Goal: Task Accomplishment & Management: Manage account settings

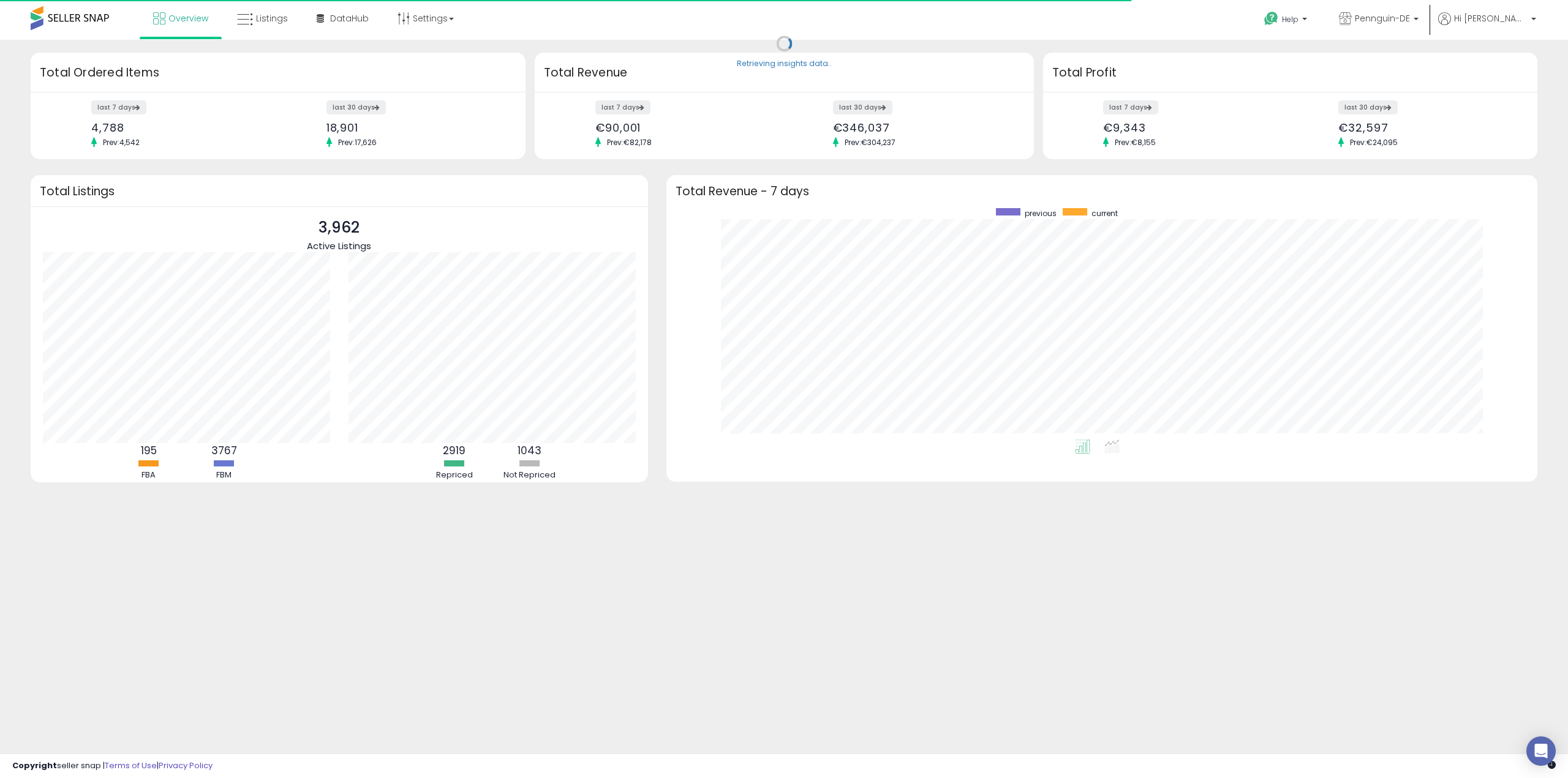
scroll to position [232, 847]
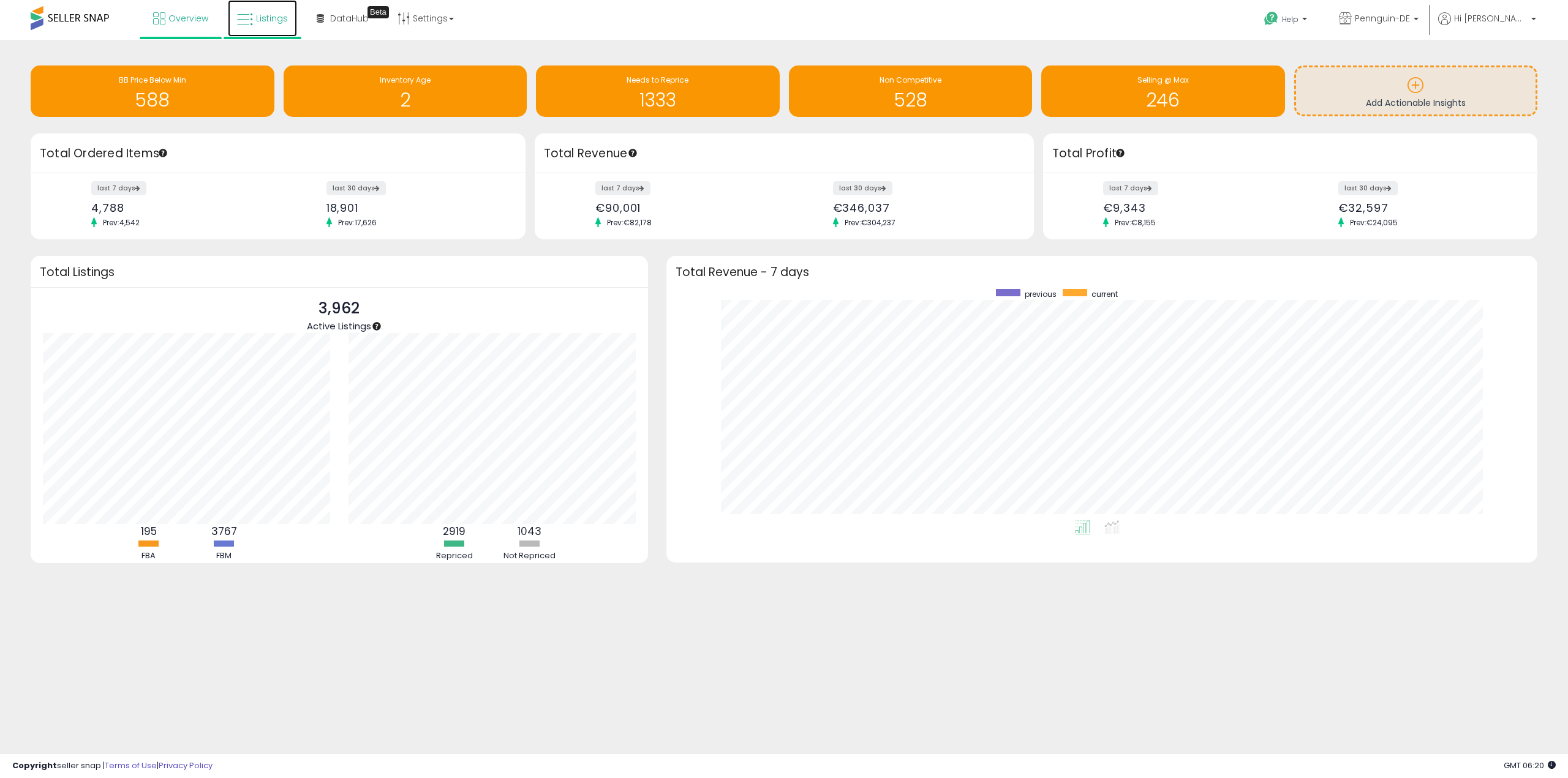
click at [255, 17] on link "Listings" at bounding box center [262, 18] width 69 height 36
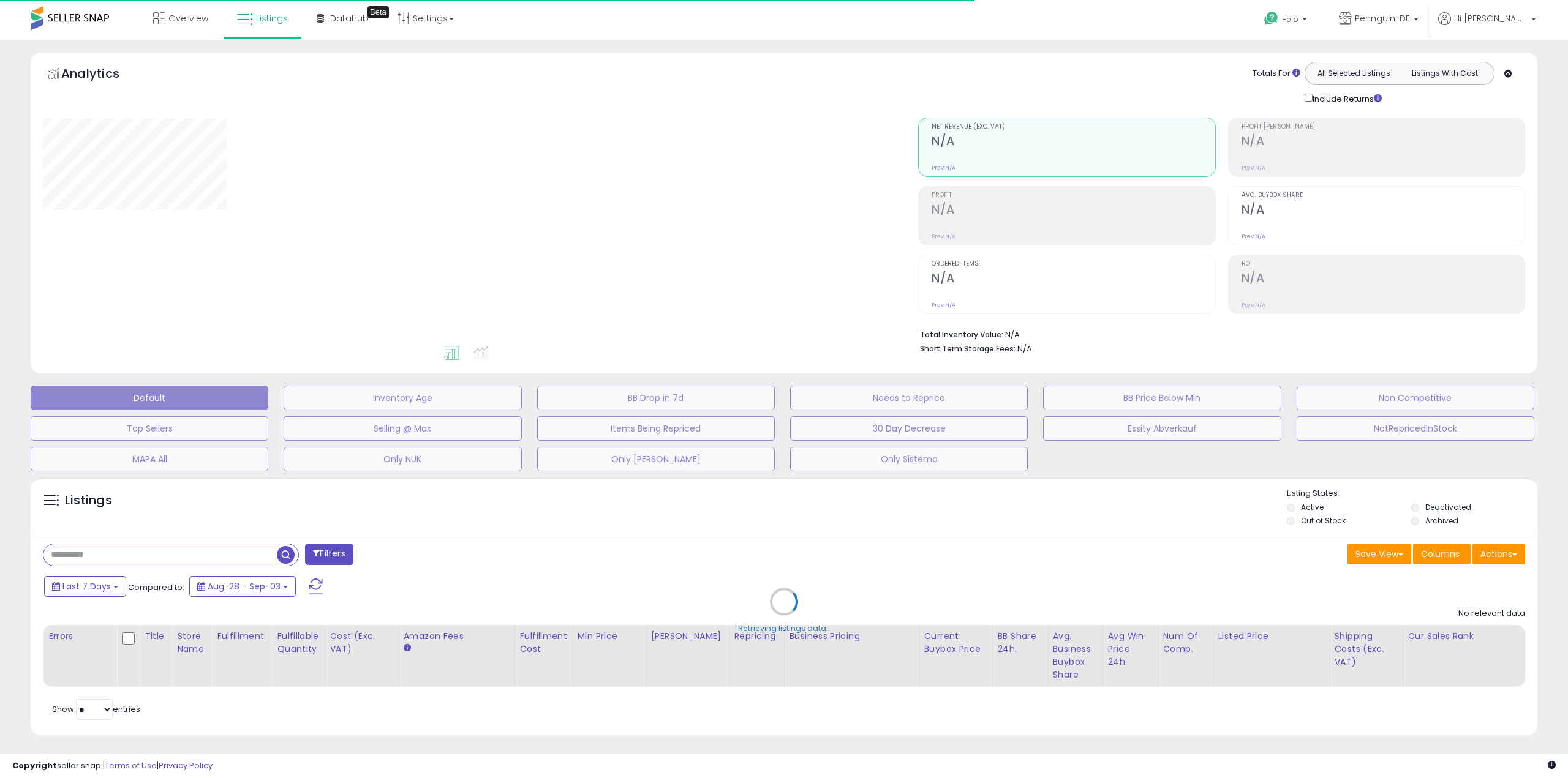
click at [159, 536] on div "Retrieving listings data.." at bounding box center [784, 610] width 1525 height 279
click at [158, 541] on div "Retrieving listings data.." at bounding box center [784, 610] width 1525 height 279
click at [156, 547] on div "Retrieving listings data.." at bounding box center [784, 610] width 1525 height 279
click at [153, 547] on div "Retrieving listings data.." at bounding box center [784, 610] width 1525 height 279
click at [186, 550] on div "Retrieving listings data.." at bounding box center [784, 610] width 1525 height 279
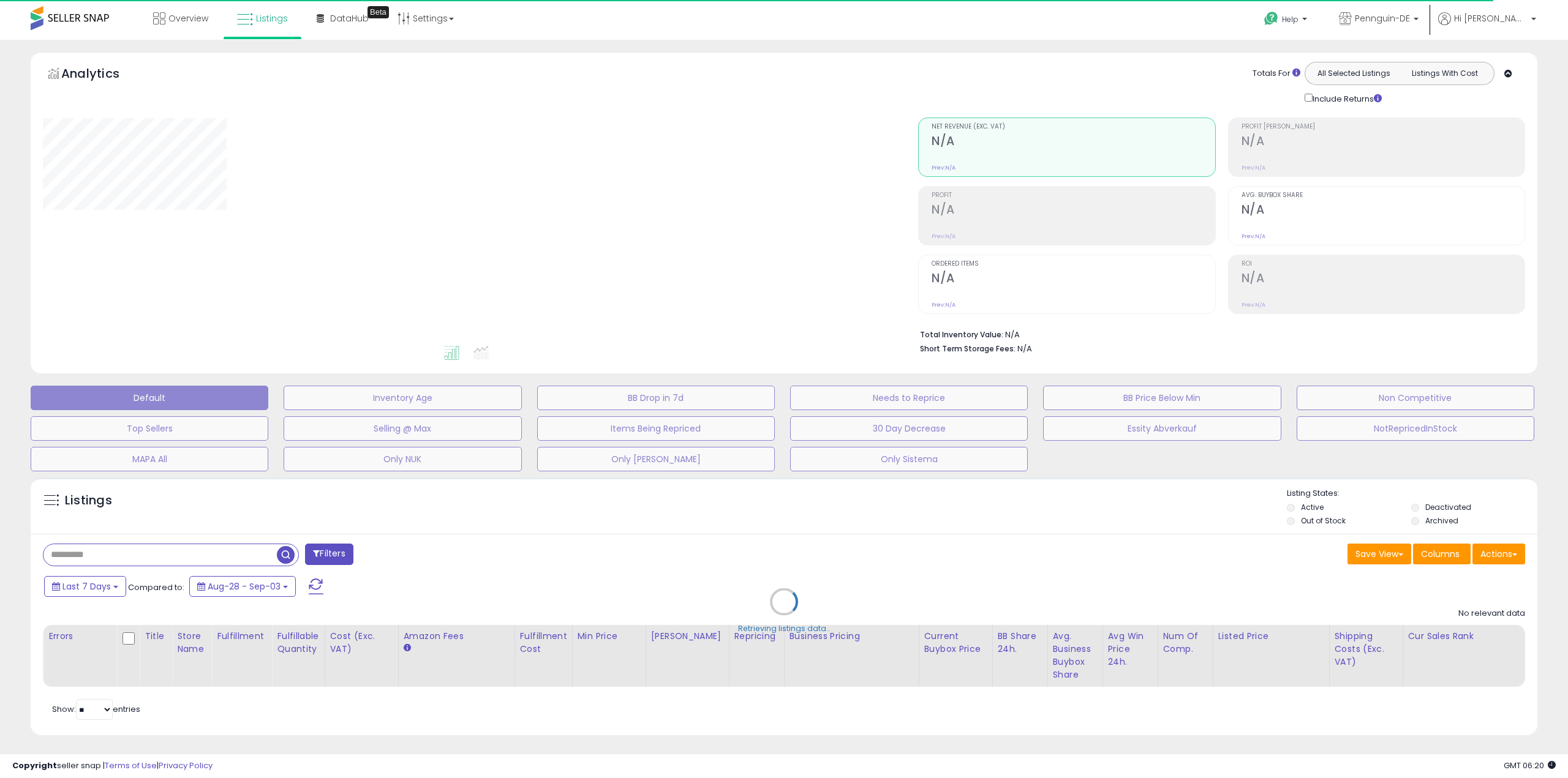
click at [186, 550] on div "Retrieving listings data.." at bounding box center [784, 610] width 1525 height 279
click at [186, 549] on div "Retrieving listings data.." at bounding box center [784, 610] width 1525 height 279
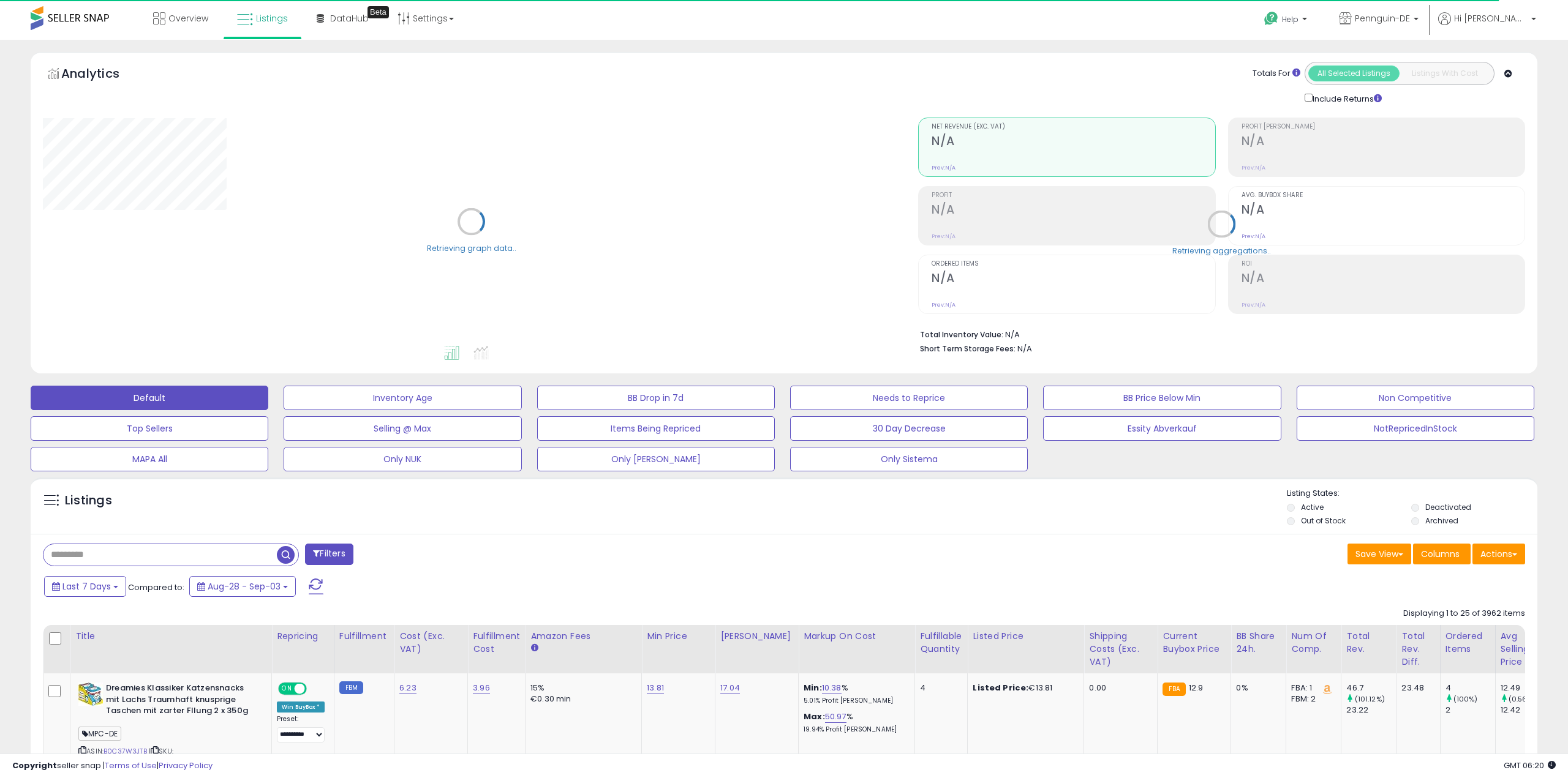
click at [186, 549] on input "text" at bounding box center [160, 555] width 233 height 21
click at [186, 549] on input "text" at bounding box center [233, 555] width 380 height 21
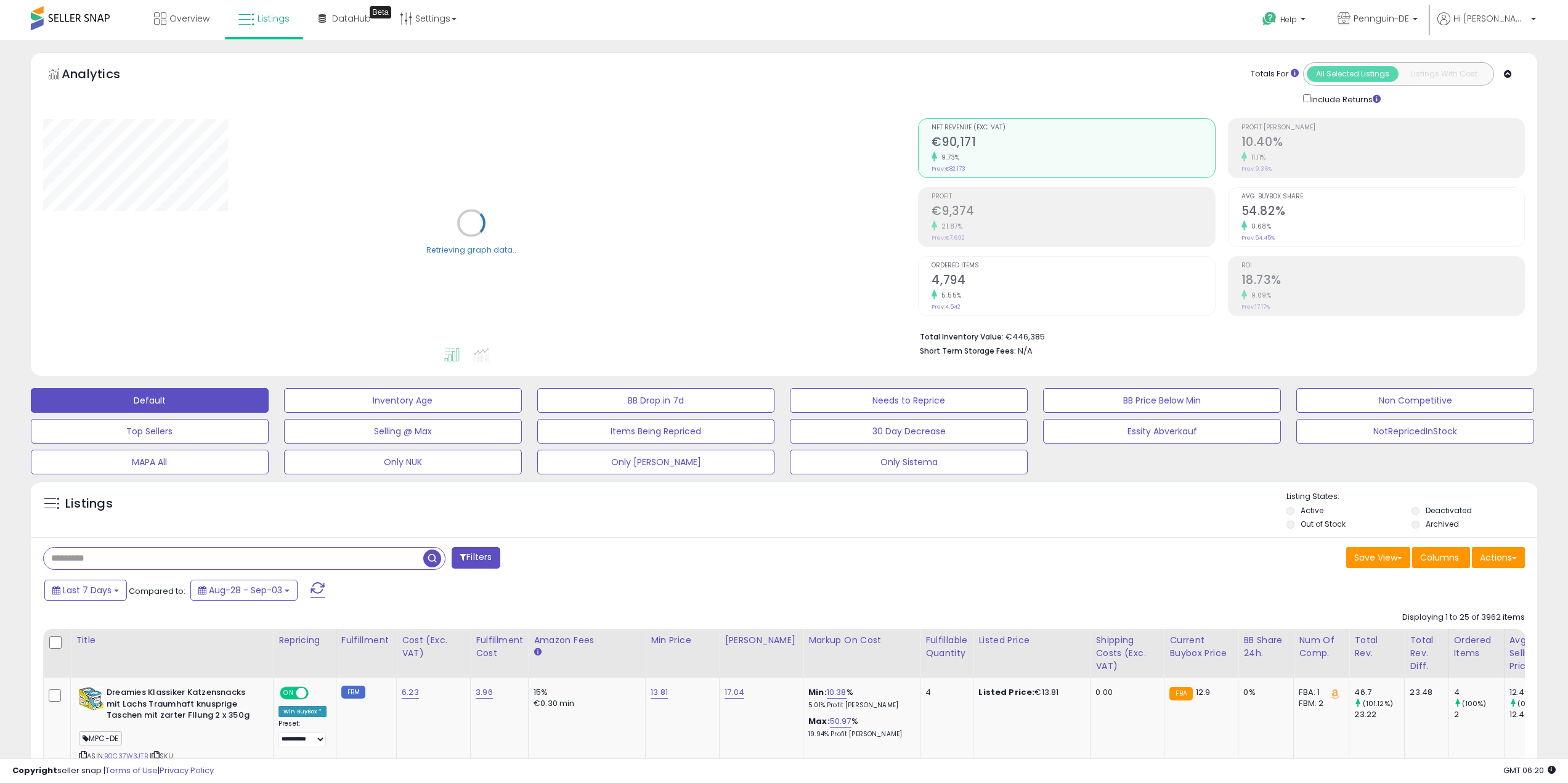
paste input "**********"
type input "**********"
click at [424, 557] on span "button" at bounding box center [432, 558] width 18 height 18
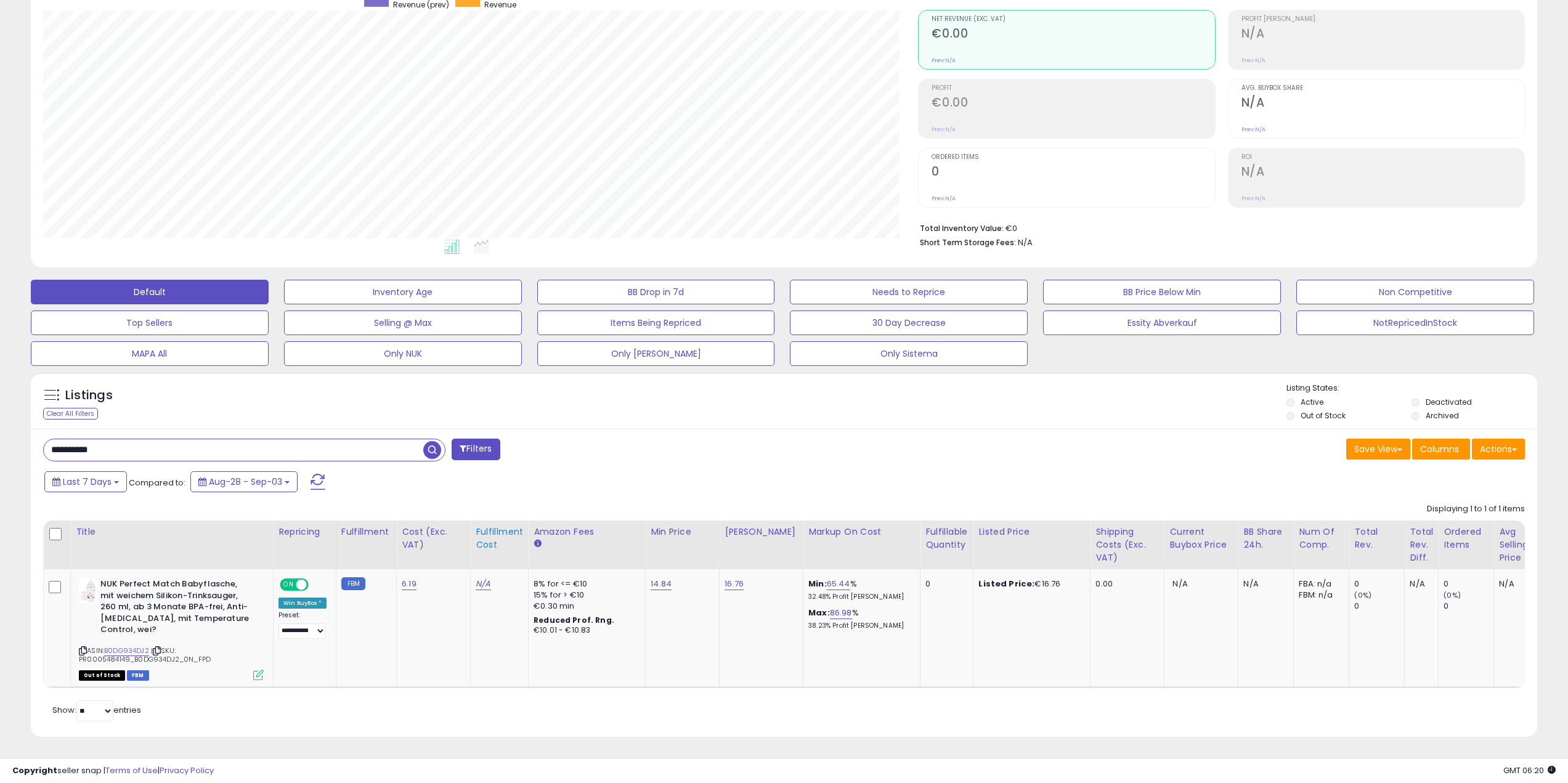
scroll to position [252, 875]
click at [481, 578] on link "N/A" at bounding box center [482, 584] width 15 height 12
type input "*"
type input "****"
click at [525, 544] on button "submit" at bounding box center [516, 553] width 21 height 18
